Goal: Navigation & Orientation: Go to known website

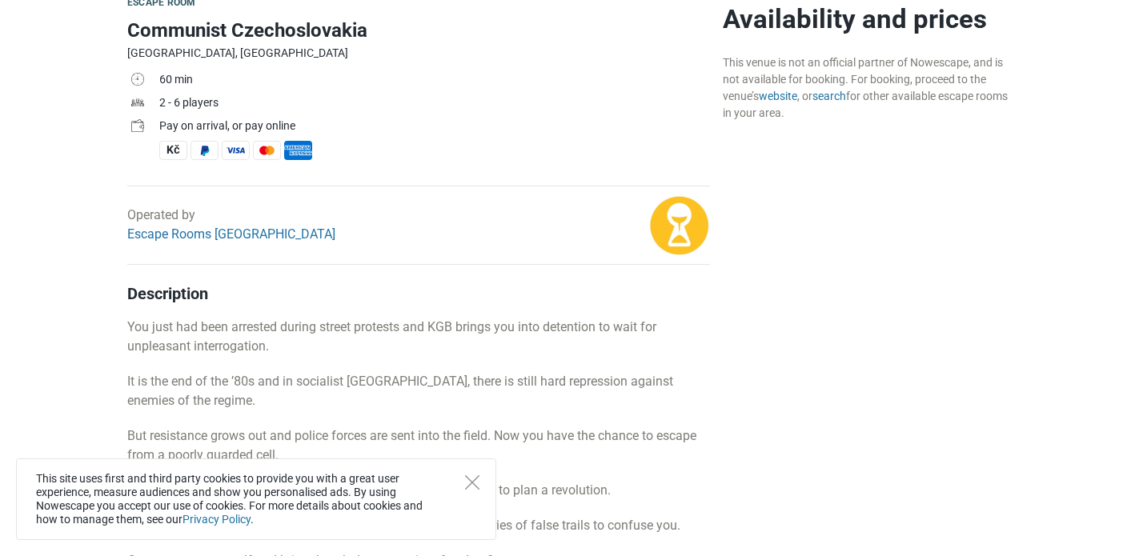
scroll to position [576, 0]
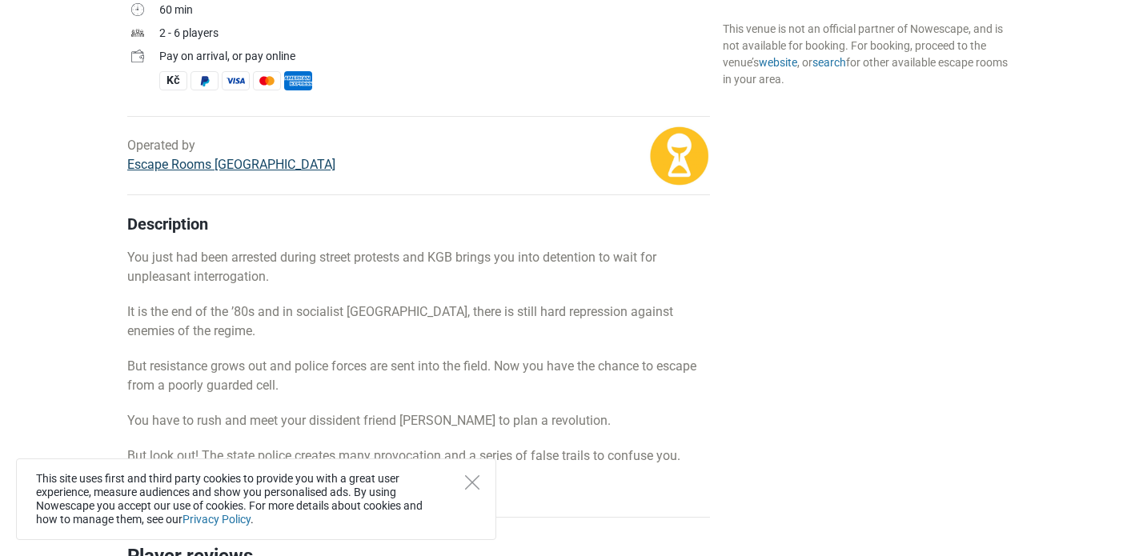
click at [220, 168] on link "Escape Rooms [GEOGRAPHIC_DATA]" at bounding box center [231, 164] width 208 height 15
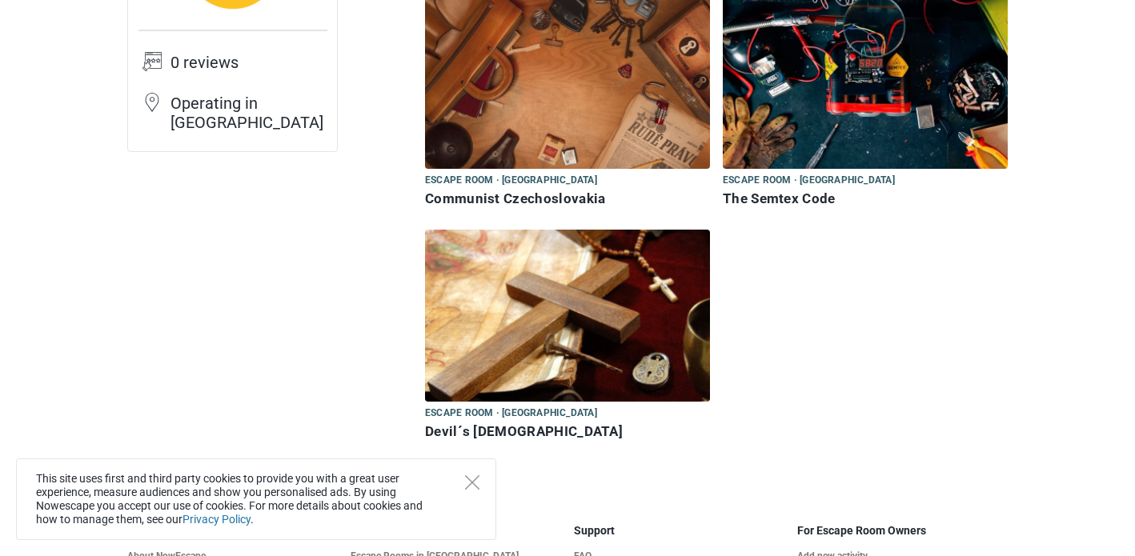
scroll to position [256, 0]
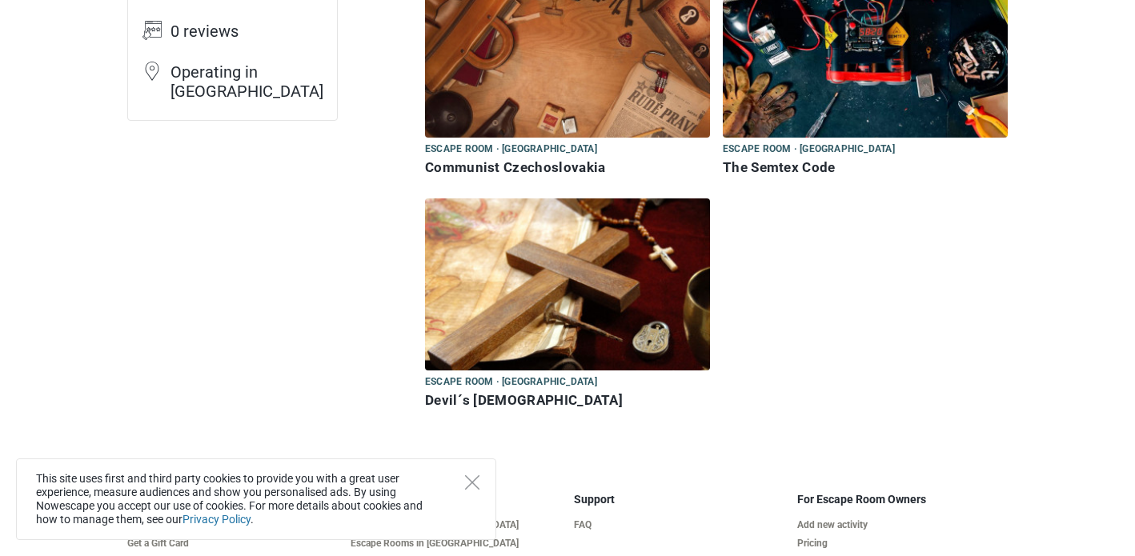
click at [503, 168] on h6 "Communist Czechoslovakia" at bounding box center [567, 167] width 285 height 17
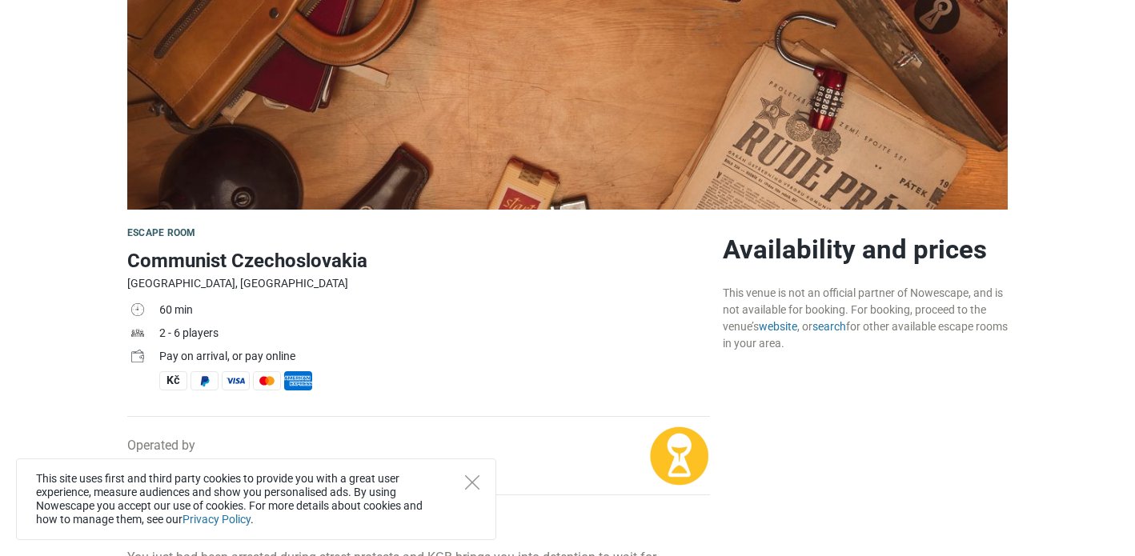
scroll to position [288, 0]
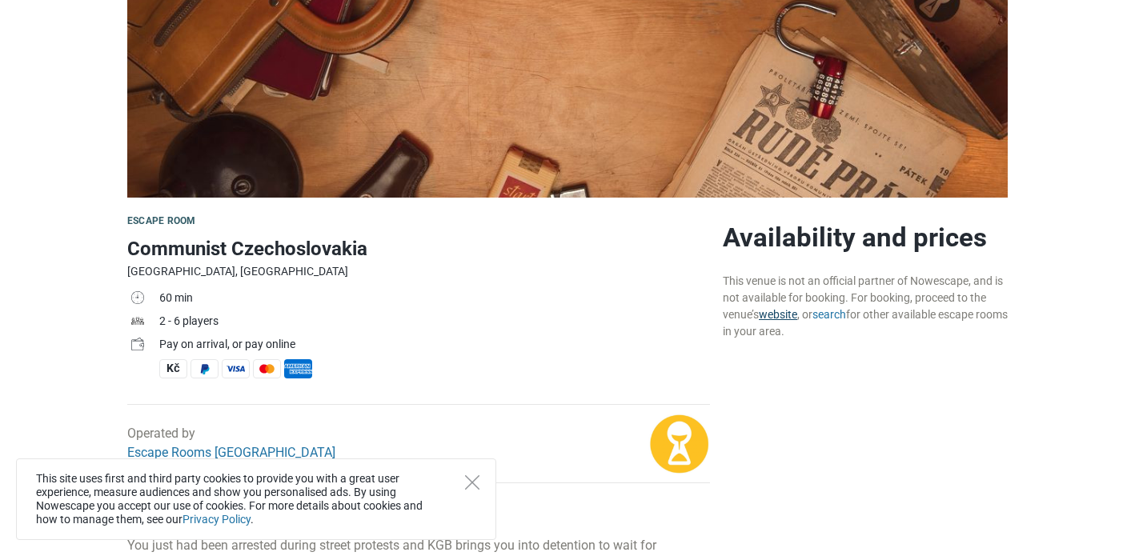
click at [789, 312] on link "website" at bounding box center [778, 314] width 38 height 13
